Goal: Find specific page/section: Find specific page/section

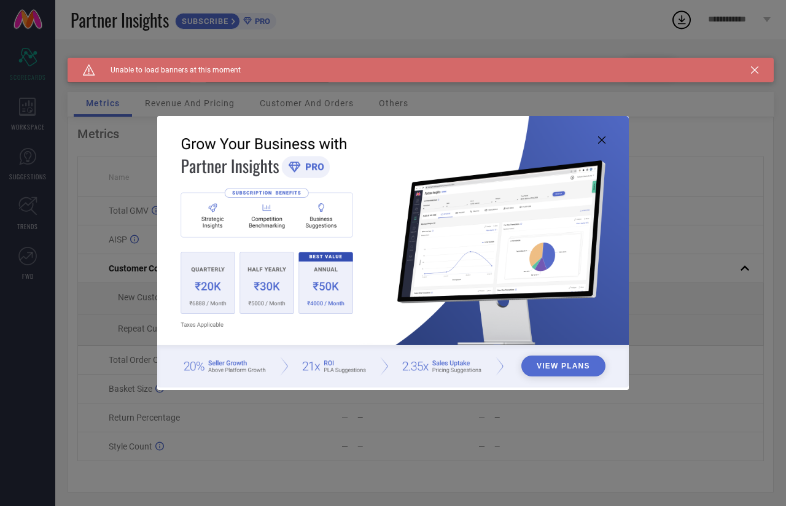
click at [602, 141] on icon at bounding box center [601, 139] width 7 height 7
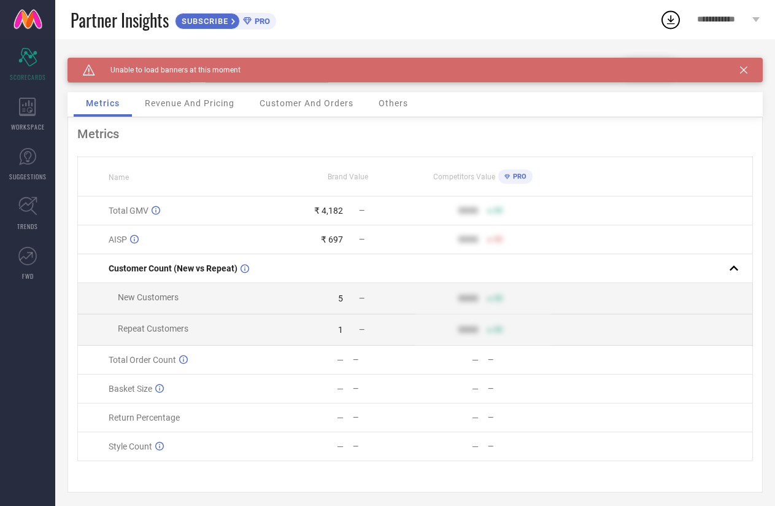
click at [748, 71] on icon at bounding box center [743, 69] width 7 height 7
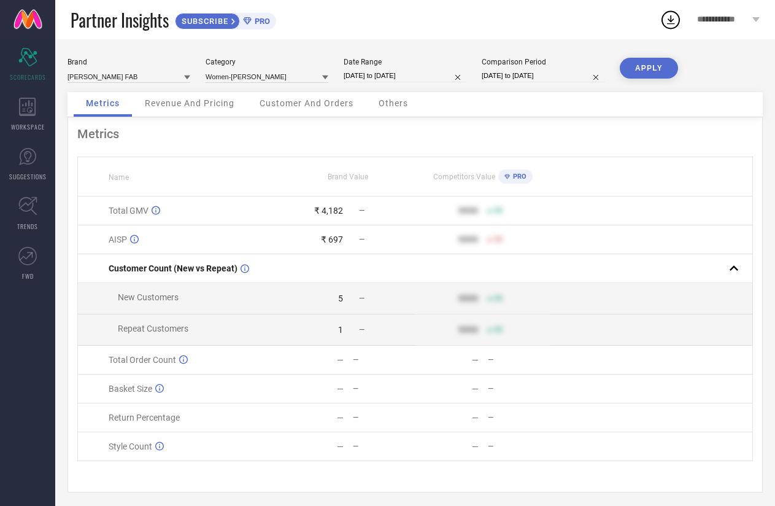
click at [327, 78] on icon at bounding box center [325, 77] width 6 height 6
click at [420, 126] on div "Metrics Name Brand Value Competitors Value PRO Total GMV ₹ 4,182 — 9999 50 AISP…" at bounding box center [416, 304] width 696 height 375
click at [182, 82] on input at bounding box center [129, 76] width 123 height 13
click at [231, 88] on div "Brand [PERSON_NAME] FAB Category Women-Kurta Sets Date Range [DATE] to [DATE] C…" at bounding box center [416, 75] width 696 height 34
click at [193, 105] on span "Revenue And Pricing" at bounding box center [190, 103] width 90 height 10
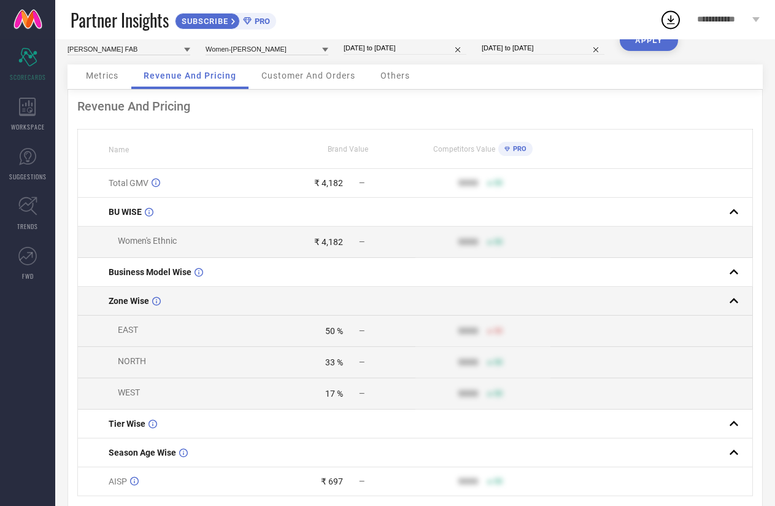
scroll to position [14, 0]
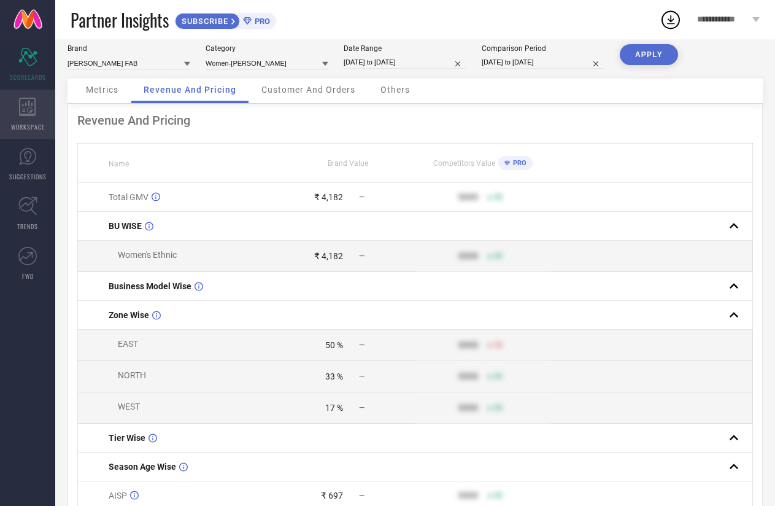
click at [26, 123] on span "WORKSPACE" at bounding box center [28, 126] width 34 height 9
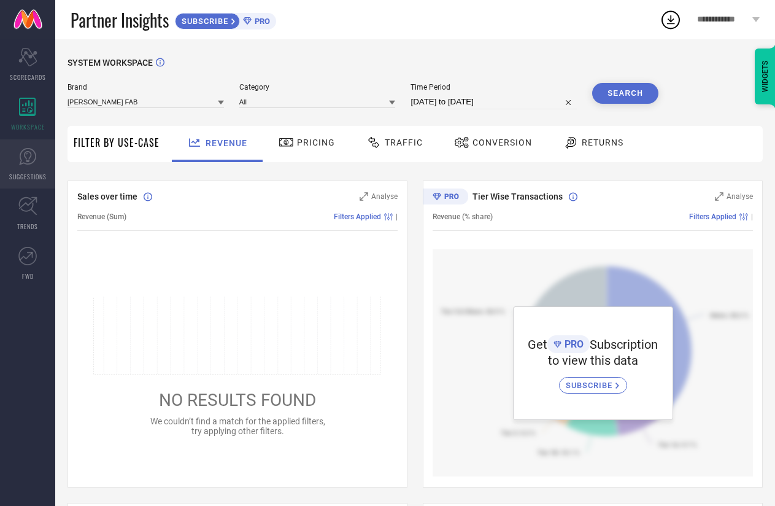
click at [27, 170] on link "SUGGESTIONS" at bounding box center [27, 163] width 55 height 49
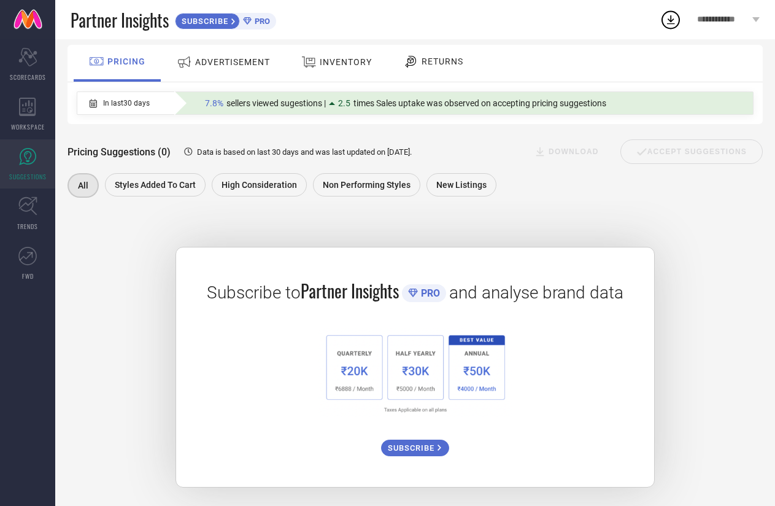
scroll to position [82, 0]
